Goal: Transaction & Acquisition: Purchase product/service

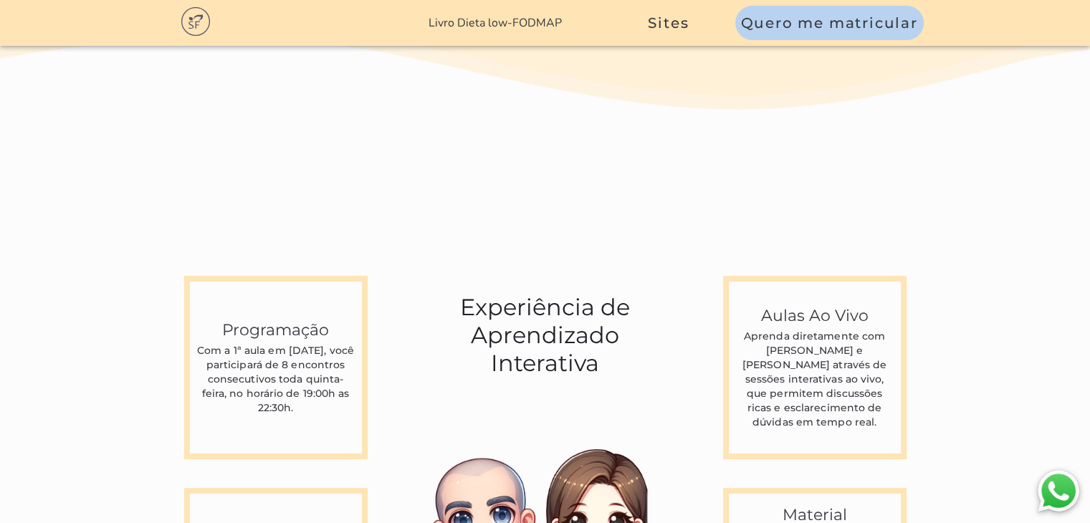
scroll to position [3654, 0]
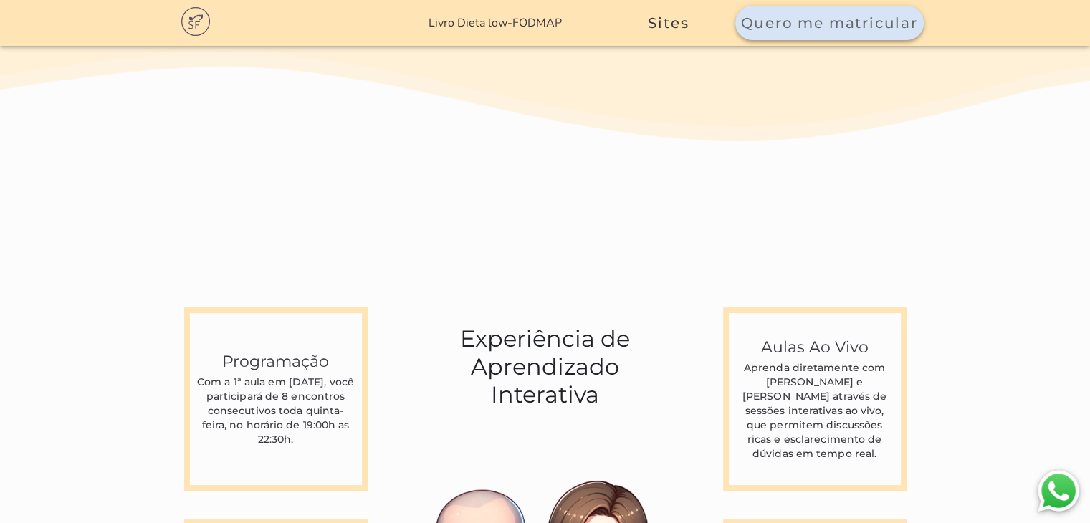
click at [854, 20] on span "Quero me matricular" at bounding box center [829, 22] width 177 height 17
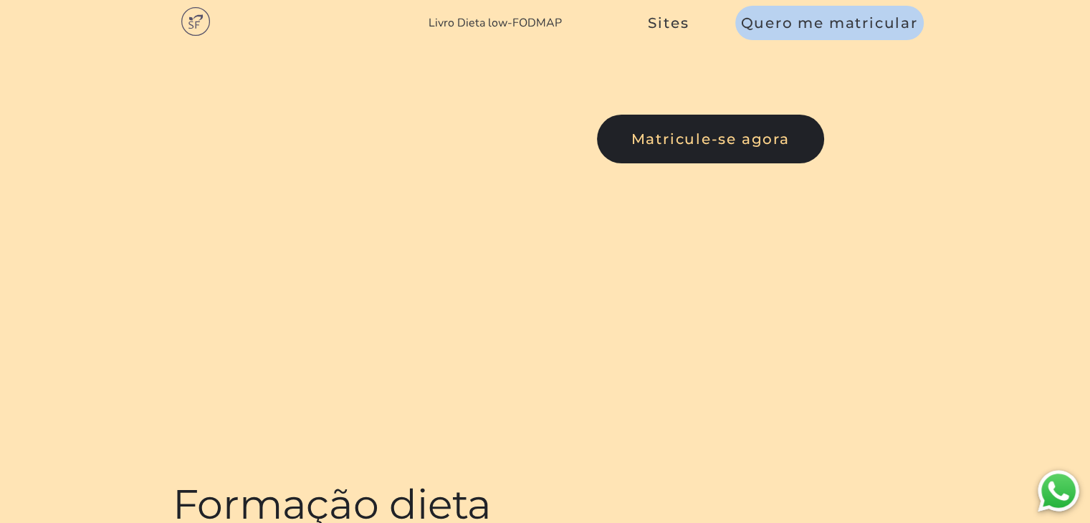
click at [476, 21] on link "Livro Dieta low-FODMAP" at bounding box center [494, 23] width 133 height 16
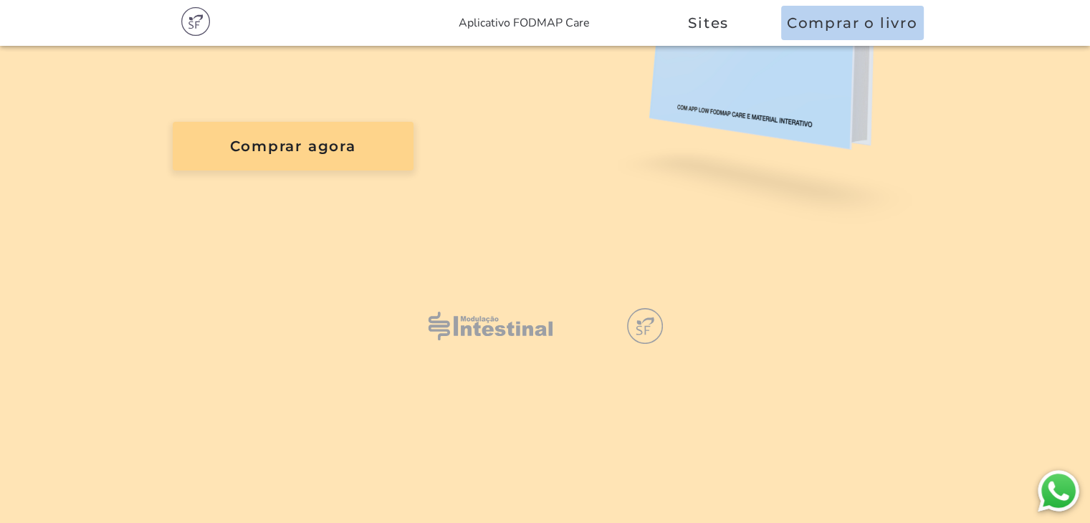
scroll to position [215, 0]
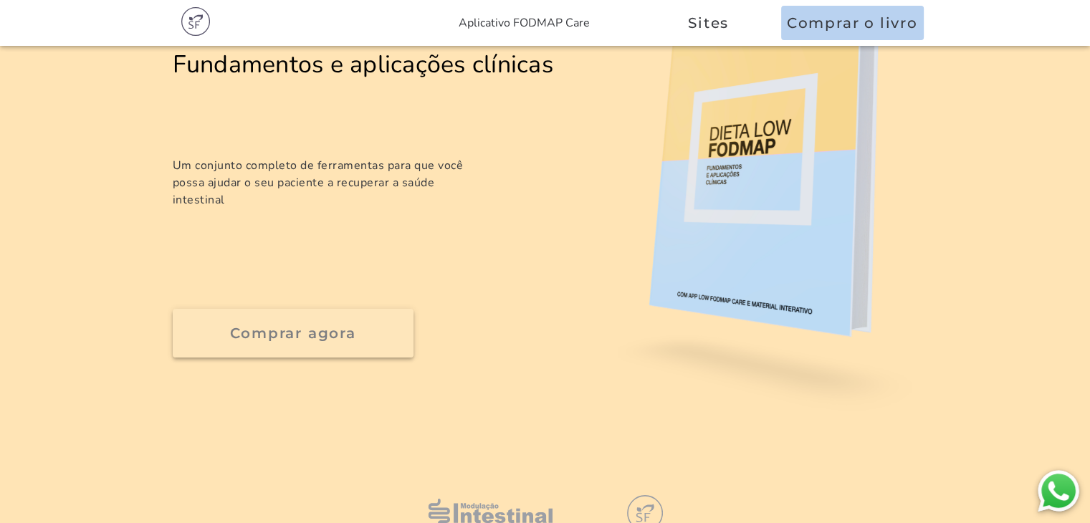
click at [0, 0] on slot "Comprar agora" at bounding box center [0, 0] width 0 height 0
